Goal: Task Accomplishment & Management: Use online tool/utility

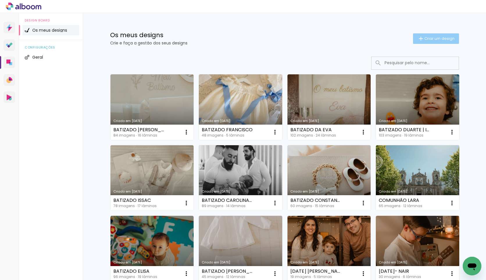
click at [441, 39] on span "Criar um design" at bounding box center [439, 39] width 30 height 4
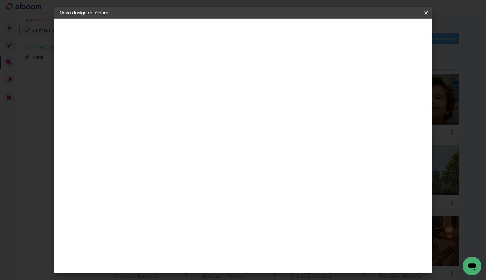
click at [155, 83] on div at bounding box center [155, 83] width 0 height 1
type input "BATIZADO MAFALDA E [PERSON_NAME]"
type paper-input "BATIZADO MAFALDA E [PERSON_NAME]"
click at [0, 0] on slot "Avançar" at bounding box center [0, 0] width 0 height 0
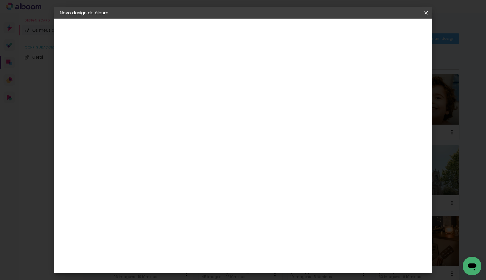
click at [189, 129] on div "DreambooksPro" at bounding box center [170, 131] width 38 height 5
click at [0, 0] on slot "Avançar" at bounding box center [0, 0] width 0 height 0
click at [178, 98] on input "text" at bounding box center [166, 101] width 23 height 9
click at [0, 0] on slot "Álbum" at bounding box center [0, 0] width 0 height 0
type input "Álbum"
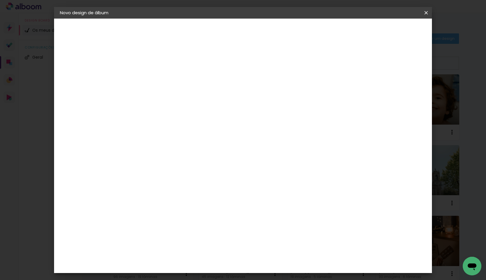
scroll to position [87, 0]
click at [194, 83] on span "30 × 25" at bounding box center [180, 89] width 27 height 12
click at [0, 0] on slot "Avançar" at bounding box center [0, 0] width 0 height 0
click at [390, 29] on span "Iniciar design" at bounding box center [376, 31] width 26 height 4
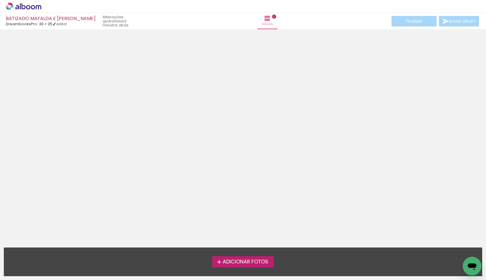
click at [251, 260] on span "Adicionar Fotos" at bounding box center [246, 262] width 46 height 5
click at [0, 0] on input "file" at bounding box center [0, 0] width 0 height 0
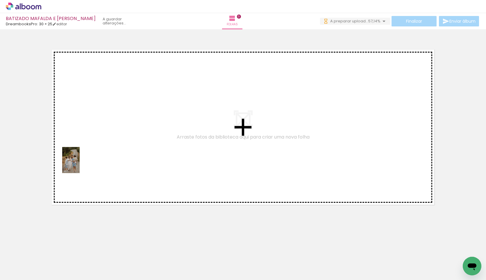
drag, startPoint x: 67, startPoint y: 265, endPoint x: 80, endPoint y: 165, distance: 101.1
click at [80, 165] on quentale-workspace at bounding box center [243, 140] width 486 height 280
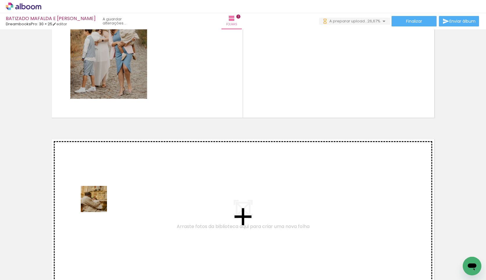
drag, startPoint x: 91, startPoint y: 261, endPoint x: 99, endPoint y: 197, distance: 64.8
click at [99, 197] on quentale-workspace at bounding box center [243, 140] width 486 height 280
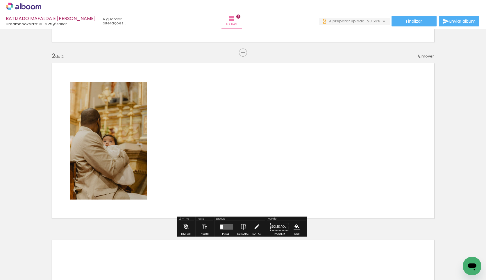
scroll to position [167, 0]
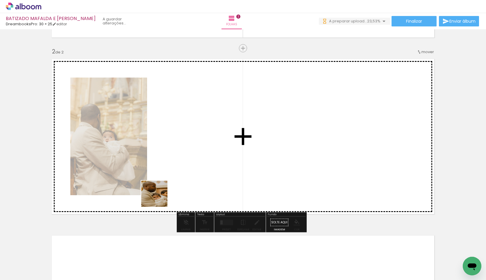
drag, startPoint x: 127, startPoint y: 270, endPoint x: 194, endPoint y: 151, distance: 136.9
click at [194, 151] on quentale-workspace at bounding box center [243, 140] width 486 height 280
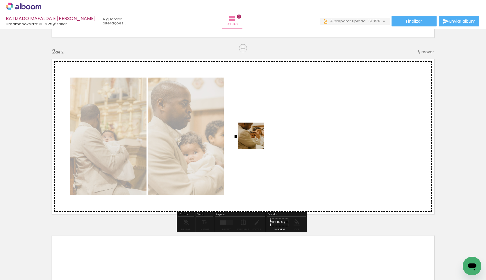
drag, startPoint x: 160, startPoint y: 265, endPoint x: 256, endPoint y: 140, distance: 157.4
click at [256, 140] on quentale-workspace at bounding box center [243, 140] width 486 height 280
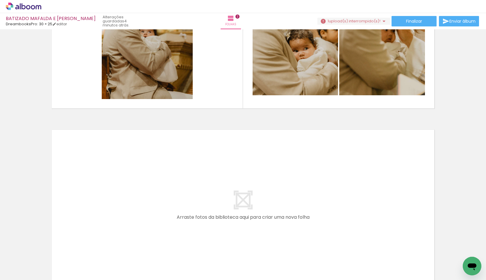
scroll to position [222, 0]
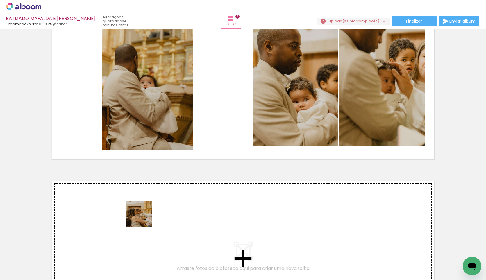
drag, startPoint x: 188, startPoint y: 265, endPoint x: 144, endPoint y: 219, distance: 64.4
click at [144, 219] on quentale-workspace at bounding box center [243, 140] width 486 height 280
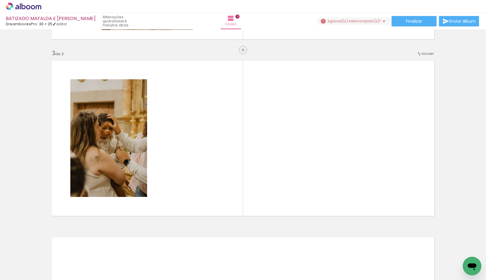
scroll to position [344, 0]
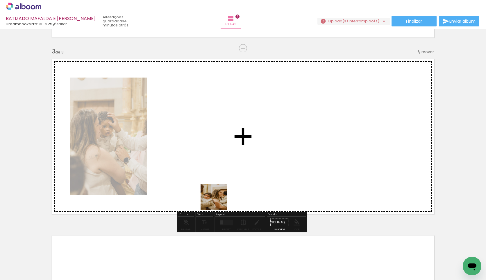
drag, startPoint x: 220, startPoint y: 227, endPoint x: 222, endPoint y: 217, distance: 9.5
click at [215, 190] on quentale-workspace at bounding box center [243, 140] width 486 height 280
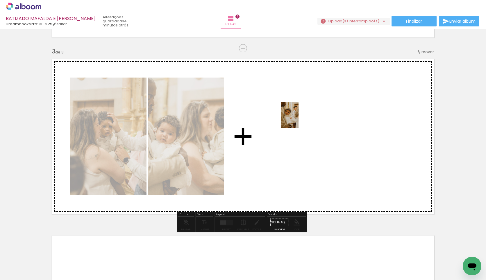
scroll to position [257, 0]
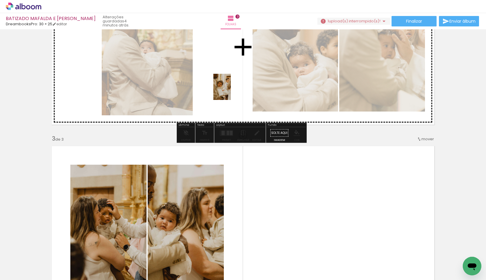
drag, startPoint x: 258, startPoint y: 259, endPoint x: 229, endPoint y: 90, distance: 172.1
click at [229, 90] on quentale-workspace at bounding box center [243, 140] width 486 height 280
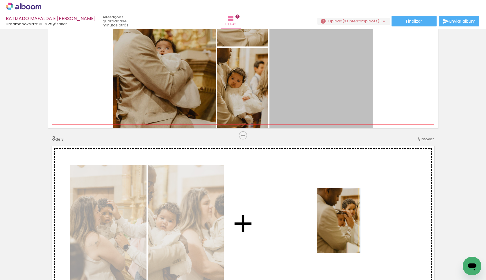
drag, startPoint x: 323, startPoint y: 67, endPoint x: 335, endPoint y: 222, distance: 154.8
click at [335, 222] on div "Inserir folha 1 de 3 Inserir folha 2 de 3 Inserir folha 3 de 3" at bounding box center [243, 127] width 486 height 707
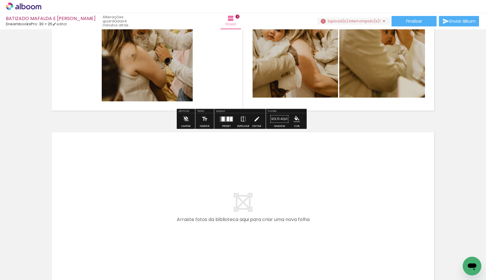
scroll to position [461, 0]
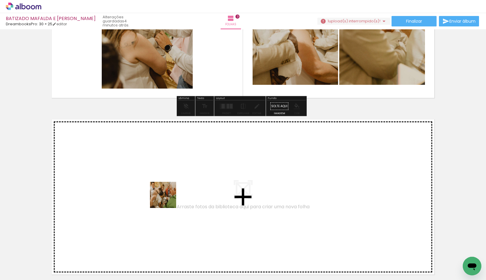
drag, startPoint x: 285, startPoint y: 262, endPoint x: 162, endPoint y: 198, distance: 139.0
click at [162, 198] on quentale-workspace at bounding box center [243, 140] width 486 height 280
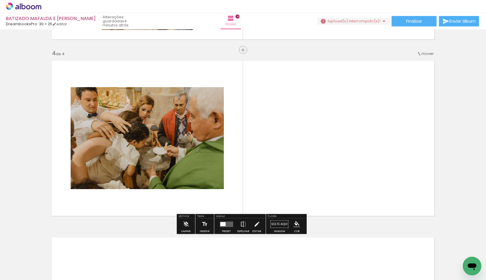
scroll to position [521, 0]
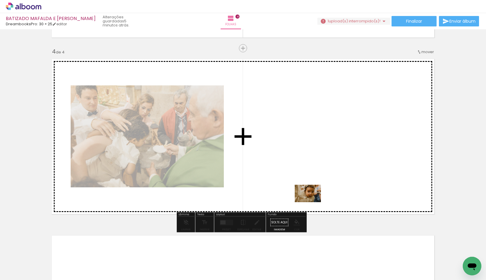
drag, startPoint x: 323, startPoint y: 267, endPoint x: 312, endPoint y: 202, distance: 65.4
click at [312, 202] on quentale-workspace at bounding box center [243, 140] width 486 height 280
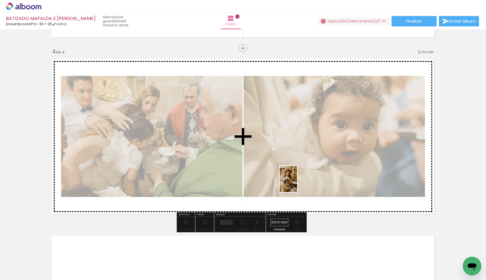
drag, startPoint x: 350, startPoint y: 269, endPoint x: 273, endPoint y: 180, distance: 116.9
click at [282, 181] on quentale-workspace at bounding box center [243, 140] width 486 height 280
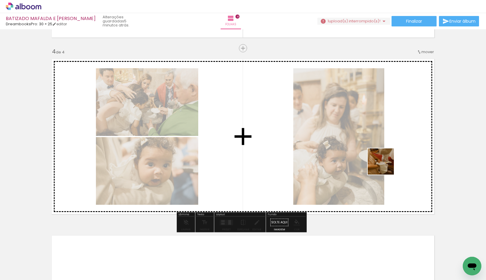
drag, startPoint x: 386, startPoint y: 265, endPoint x: 383, endPoint y: 147, distance: 118.7
click at [385, 147] on quentale-workspace at bounding box center [243, 140] width 486 height 280
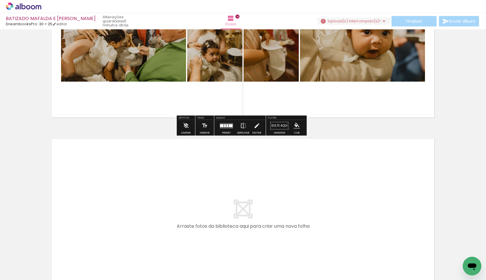
scroll to position [666, 0]
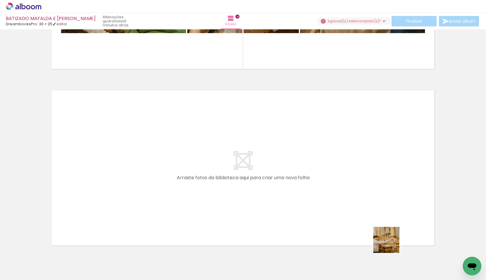
drag, startPoint x: 391, startPoint y: 245, endPoint x: 272, endPoint y: 191, distance: 130.0
click at [272, 191] on quentale-workspace at bounding box center [243, 140] width 486 height 280
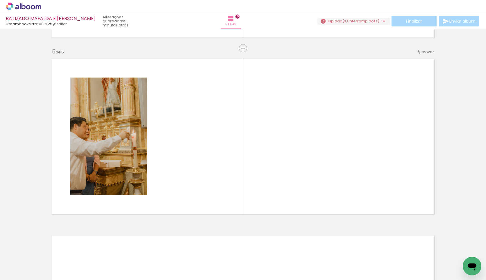
scroll to position [0, 210]
drag, startPoint x: 241, startPoint y: 267, endPoint x: 219, endPoint y: 166, distance: 104.2
click at [219, 166] on quentale-workspace at bounding box center [243, 140] width 486 height 280
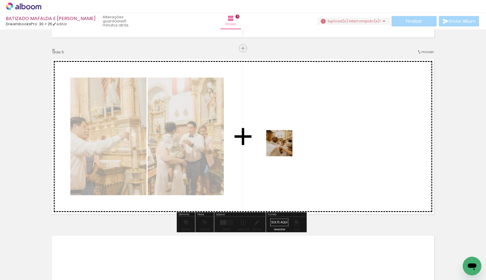
drag, startPoint x: 273, startPoint y: 238, endPoint x: 285, endPoint y: 134, distance: 104.7
click at [285, 134] on quentale-workspace at bounding box center [243, 140] width 486 height 280
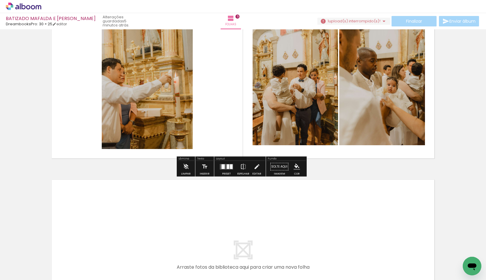
scroll to position [756, 0]
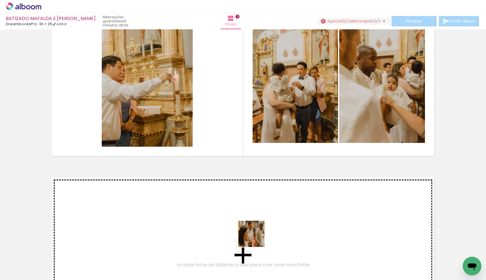
drag, startPoint x: 305, startPoint y: 265, endPoint x: 197, endPoint y: 224, distance: 115.3
click at [197, 224] on quentale-workspace at bounding box center [243, 140] width 486 height 280
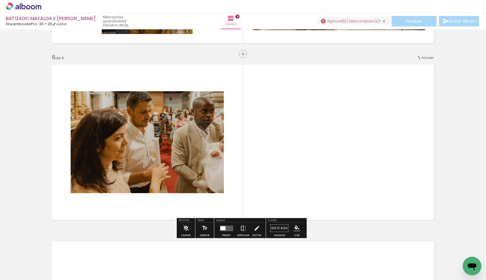
scroll to position [875, 0]
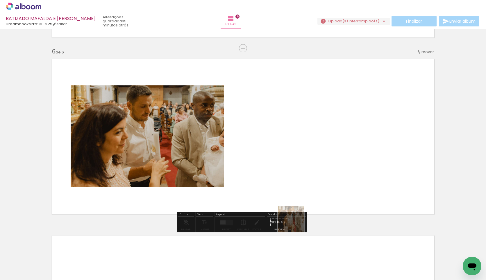
drag, startPoint x: 299, startPoint y: 261, endPoint x: 293, endPoint y: 162, distance: 99.3
click at [293, 162] on quentale-workspace at bounding box center [243, 140] width 486 height 280
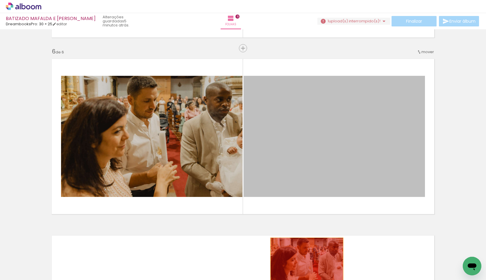
drag, startPoint x: 322, startPoint y: 167, endPoint x: 304, endPoint y: 263, distance: 97.9
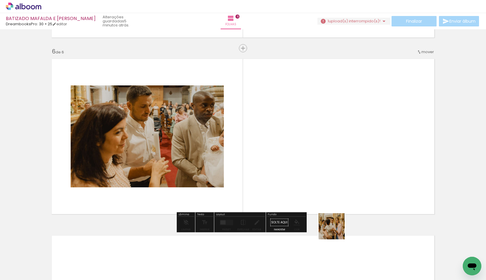
drag, startPoint x: 338, startPoint y: 263, endPoint x: 316, endPoint y: 165, distance: 100.9
click at [316, 165] on quentale-workspace at bounding box center [243, 140] width 486 height 280
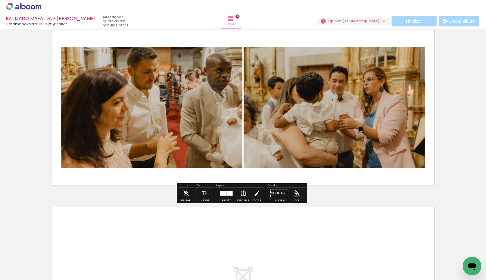
scroll to position [991, 0]
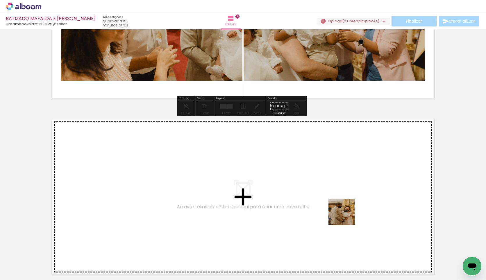
drag, startPoint x: 369, startPoint y: 267, endPoint x: 337, endPoint y: 193, distance: 81.1
click at [337, 193] on quentale-workspace at bounding box center [243, 140] width 486 height 280
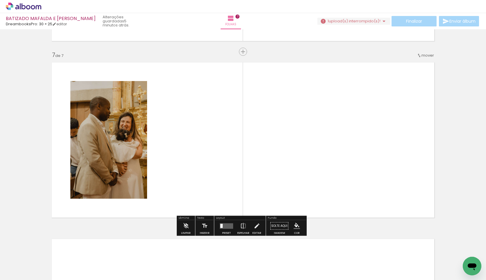
scroll to position [1051, 0]
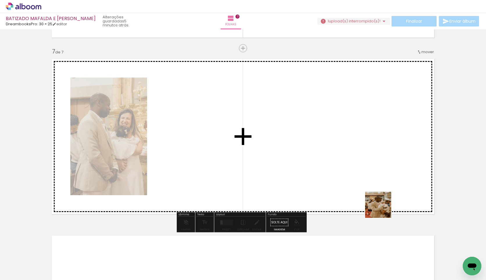
drag, startPoint x: 383, startPoint y: 209, endPoint x: 366, endPoint y: 155, distance: 56.5
click at [364, 152] on quentale-workspace at bounding box center [243, 140] width 486 height 280
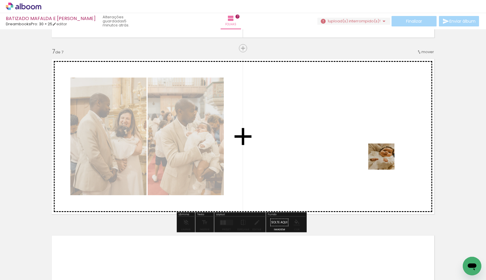
drag, startPoint x: 438, startPoint y: 263, endPoint x: 385, endPoint y: 158, distance: 117.3
click at [385, 158] on quentale-workspace at bounding box center [243, 140] width 486 height 280
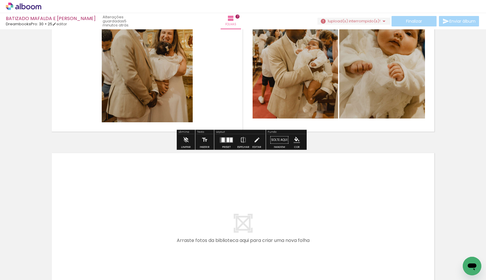
scroll to position [1168, 0]
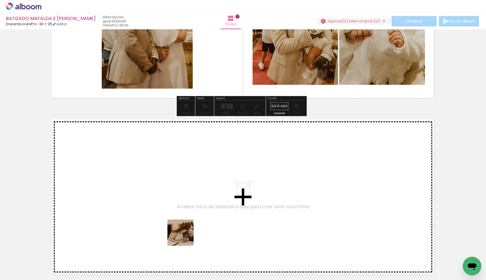
drag, startPoint x: 196, startPoint y: 263, endPoint x: 141, endPoint y: 120, distance: 153.8
click at [141, 120] on quentale-workspace at bounding box center [243, 140] width 486 height 280
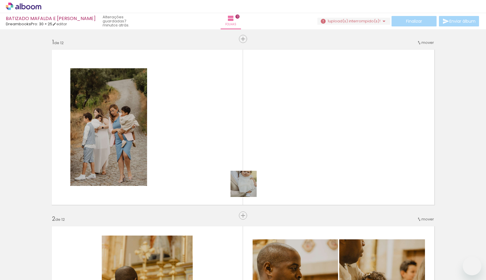
click at [240, 164] on quentale-workspace at bounding box center [243, 140] width 486 height 280
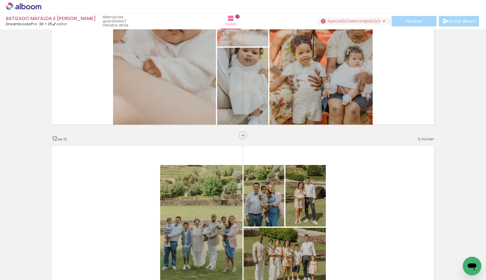
scroll to position [1935, 0]
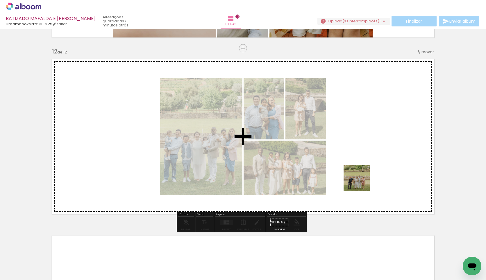
drag, startPoint x: 338, startPoint y: 218, endPoint x: 364, endPoint y: 204, distance: 29.7
click at [374, 161] on quentale-workspace at bounding box center [243, 140] width 486 height 280
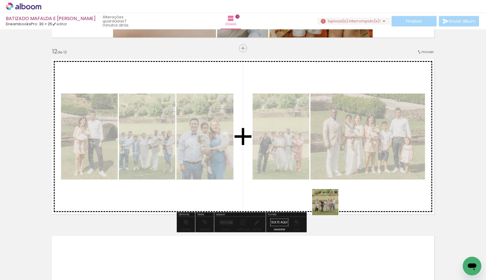
drag, startPoint x: 331, startPoint y: 213, endPoint x: 336, endPoint y: 213, distance: 4.4
click at [329, 200] on quentale-workspace at bounding box center [243, 140] width 486 height 280
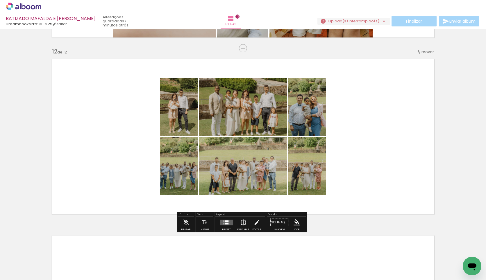
drag, startPoint x: 373, startPoint y: 263, endPoint x: 386, endPoint y: 145, distance: 118.8
click at [386, 145] on quentale-workspace at bounding box center [243, 140] width 486 height 280
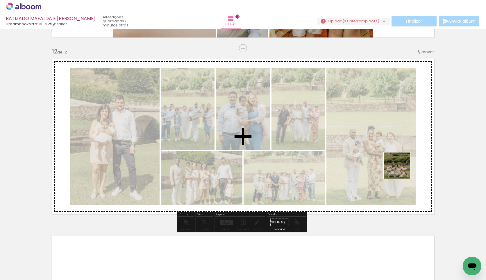
drag, startPoint x: 401, startPoint y: 261, endPoint x: 401, endPoint y: 170, distance: 90.7
click at [401, 170] on quentale-workspace at bounding box center [243, 140] width 486 height 280
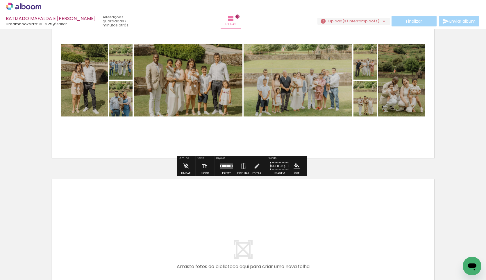
scroll to position [1993, 0]
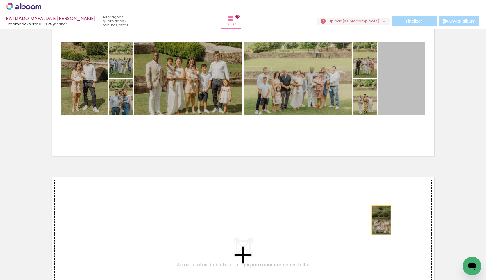
drag, startPoint x: 400, startPoint y: 117, endPoint x: 379, endPoint y: 220, distance: 105.3
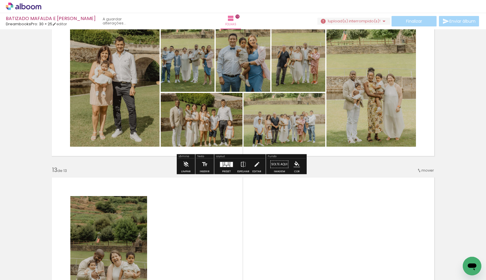
scroll to position [2112, 0]
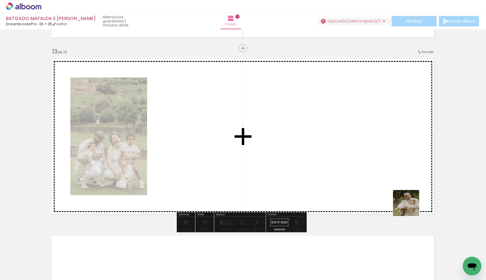
drag, startPoint x: 429, startPoint y: 257, endPoint x: 402, endPoint y: 193, distance: 69.3
click at [405, 199] on quentale-workspace at bounding box center [243, 140] width 486 height 280
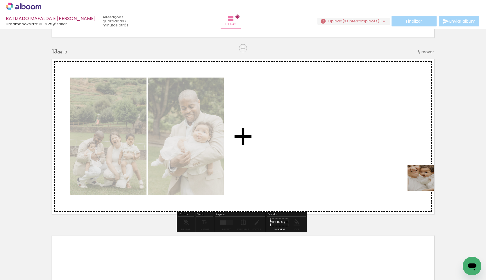
drag, startPoint x: 462, startPoint y: 260, endPoint x: 418, endPoint y: 176, distance: 94.8
click at [418, 176] on quentale-workspace at bounding box center [243, 140] width 486 height 280
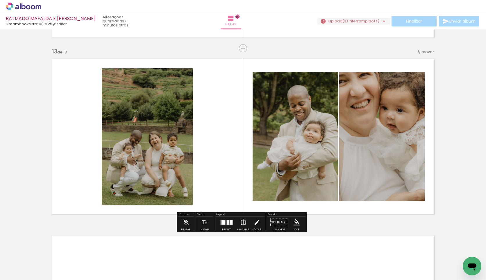
scroll to position [0, 1191]
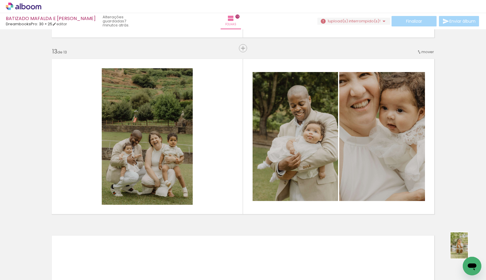
drag, startPoint x: 921, startPoint y: 518, endPoint x: 469, endPoint y: 259, distance: 520.8
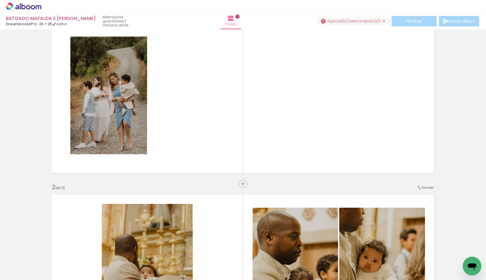
scroll to position [0, 0]
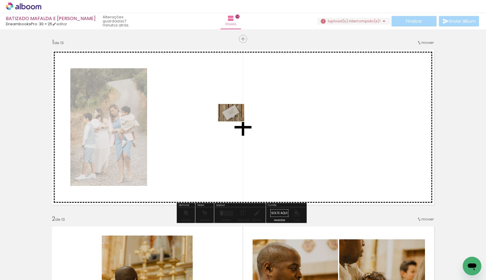
drag, startPoint x: 438, startPoint y: 266, endPoint x: 232, endPoint y: 121, distance: 252.0
click at [232, 121] on quentale-workspace at bounding box center [243, 140] width 486 height 280
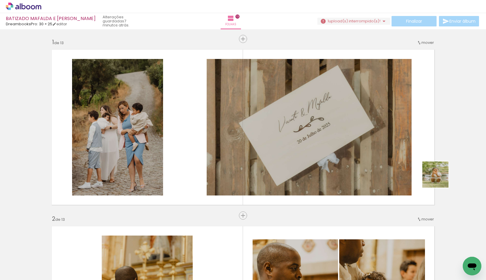
drag, startPoint x: 463, startPoint y: 256, endPoint x: 436, endPoint y: 149, distance: 110.3
click at [436, 149] on quentale-workspace at bounding box center [243, 140] width 486 height 280
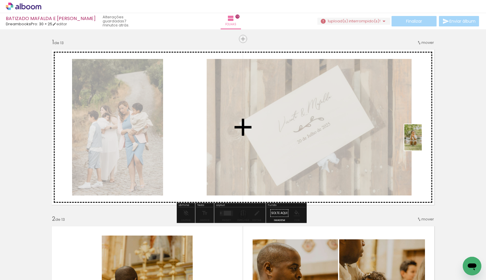
drag, startPoint x: 458, startPoint y: 259, endPoint x: 422, endPoint y: 142, distance: 122.9
click at [422, 142] on quentale-workspace at bounding box center [243, 140] width 486 height 280
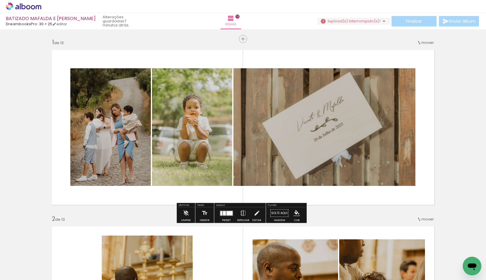
click at [223, 213] on div at bounding box center [224, 213] width 3 height 4
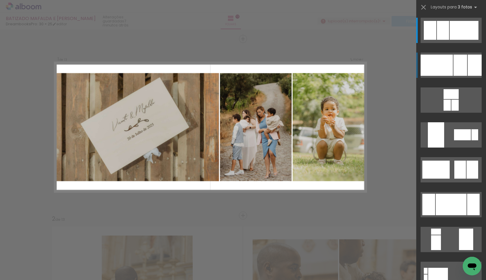
click at [442, 62] on div at bounding box center [437, 65] width 32 height 21
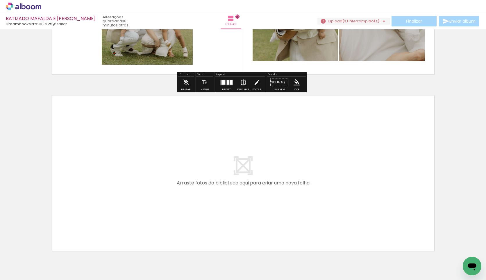
scroll to position [2196, 0]
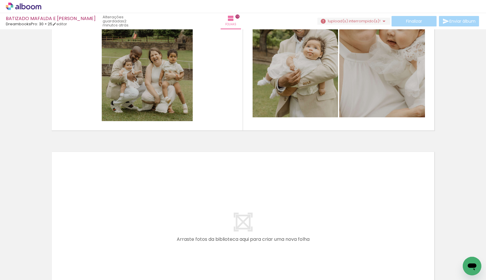
scroll to position [0, 1191]
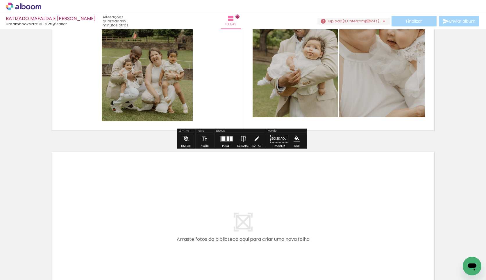
click at [366, 21] on span "upload(s) interrompido(s)!" at bounding box center [355, 21] width 52 height 6
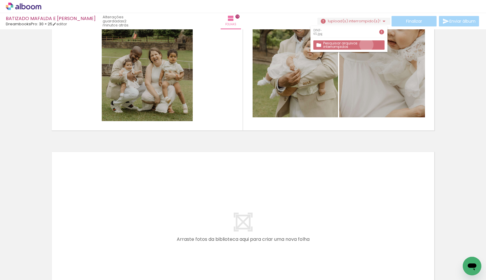
click at [0, 0] on slot "Pesquisar arquivos interrompidos" at bounding box center [0, 0] width 0 height 0
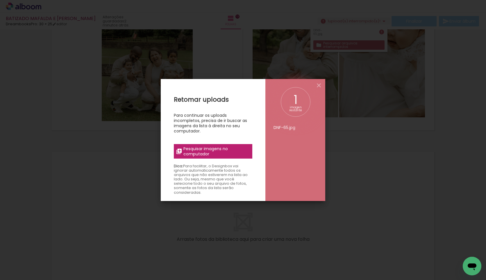
click at [229, 149] on span "Pesquisar imagens no computador" at bounding box center [215, 151] width 65 height 10
click at [0, 0] on input "file" at bounding box center [0, 0] width 0 height 0
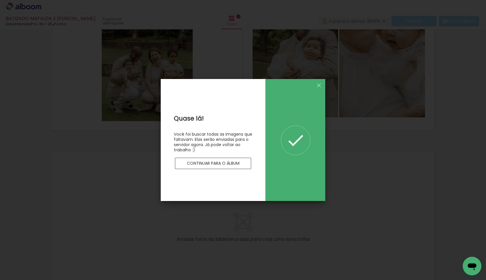
click at [0, 0] on slot "Continuar para o álbum" at bounding box center [0, 0] width 0 height 0
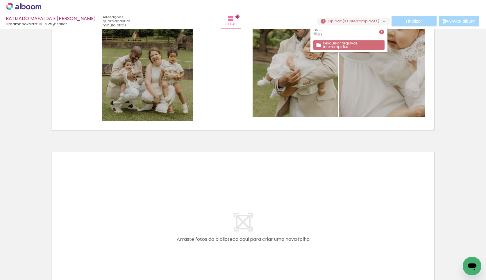
click at [382, 33] on iron-icon at bounding box center [382, 32] width 6 height 6
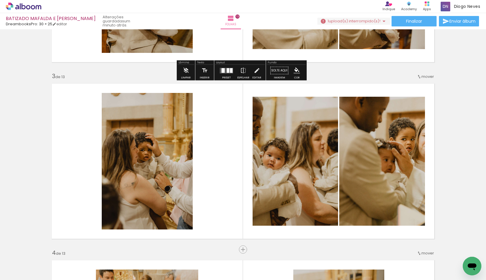
scroll to position [320, 0]
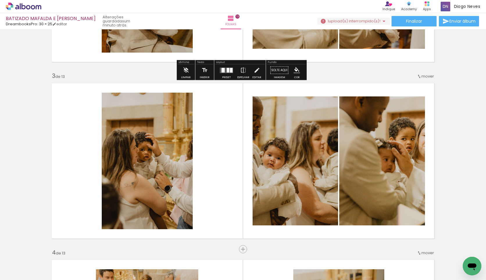
click at [359, 19] on span "upload(s) interrompido(s)!" at bounding box center [355, 21] width 52 height 6
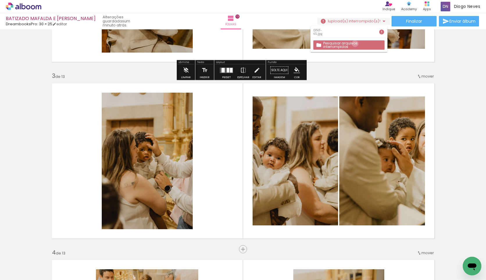
click at [0, 0] on slot "Pesquisar arquivos interrompidos" at bounding box center [0, 0] width 0 height 0
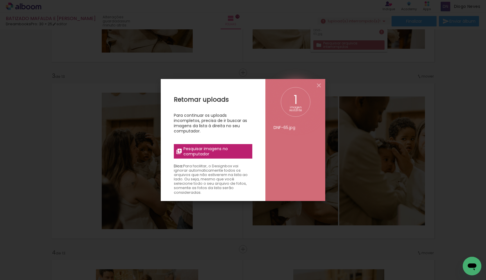
click at [0, 0] on iron-icon at bounding box center [0, 0] width 0 height 0
click at [0, 0] on input "file" at bounding box center [0, 0] width 0 height 0
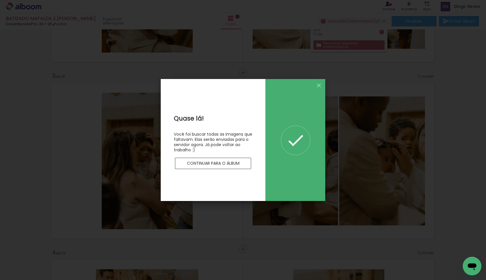
scroll to position [0, 0]
click at [0, 0] on slot "Continuar para o álbum" at bounding box center [0, 0] width 0 height 0
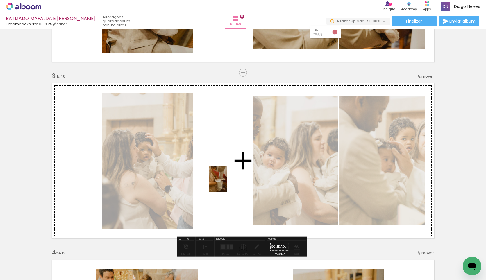
drag, startPoint x: 386, startPoint y: 263, endPoint x: 227, endPoint y: 183, distance: 178.1
click at [227, 183] on quentale-workspace at bounding box center [243, 140] width 486 height 280
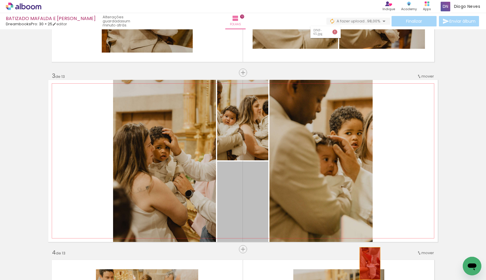
drag, startPoint x: 242, startPoint y: 220, endPoint x: 368, endPoint y: 264, distance: 133.3
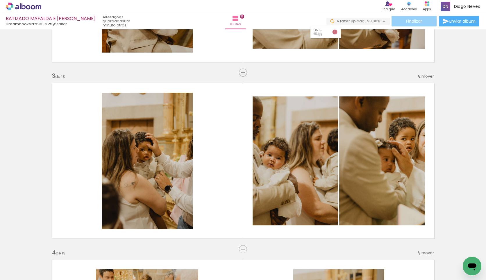
click at [417, 19] on span "Finalizar" at bounding box center [414, 21] width 16 height 4
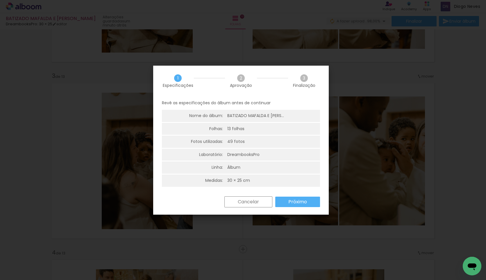
click at [0, 0] on slot "Próximo" at bounding box center [0, 0] width 0 height 0
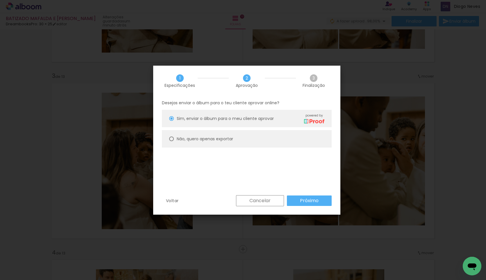
click at [0, 0] on slot "Próximo" at bounding box center [0, 0] width 0 height 0
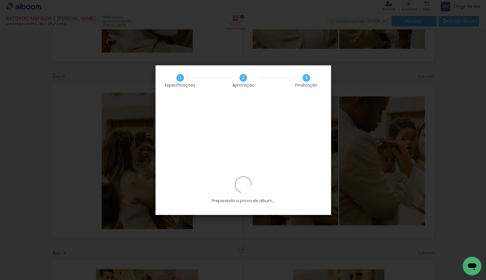
click at [274, 189] on div "Preparando a prova de album..." at bounding box center [244, 195] width 176 height 39
